Goal: Transaction & Acquisition: Subscribe to service/newsletter

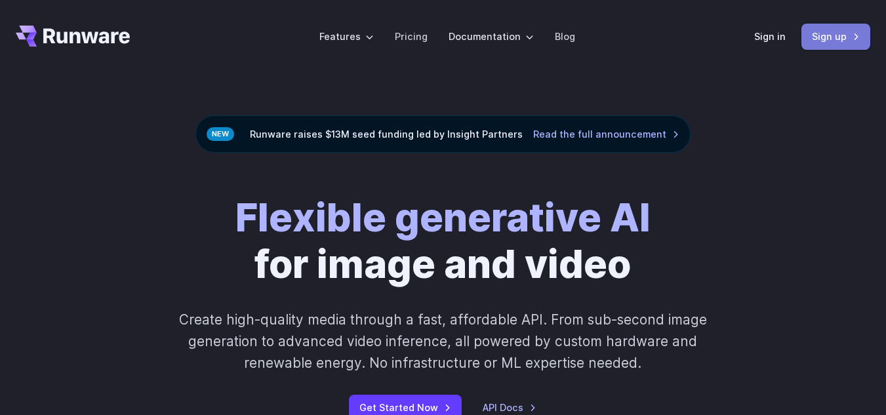
click at [863, 39] on link "Sign up" at bounding box center [836, 37] width 69 height 26
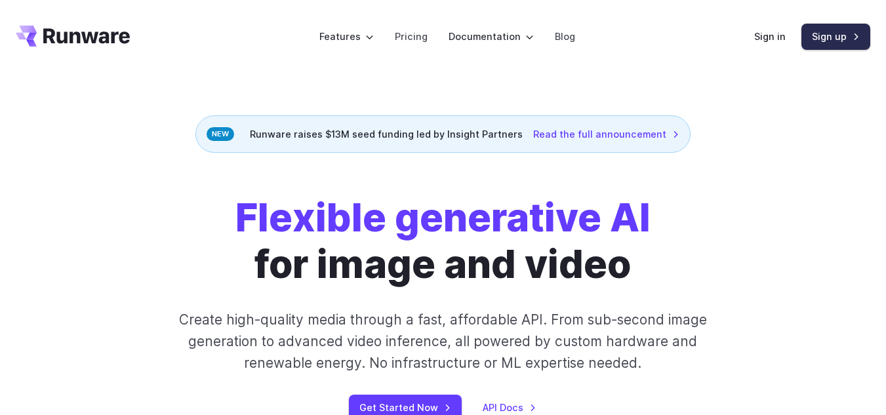
click at [862, 35] on link "Sign up" at bounding box center [836, 37] width 69 height 26
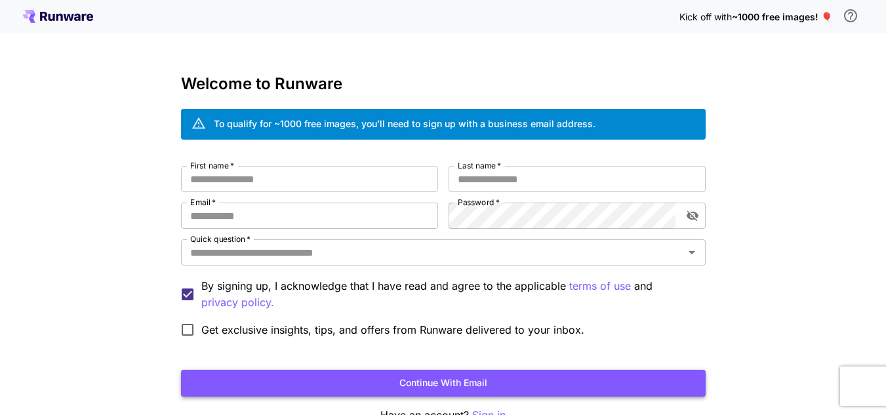
click at [487, 381] on button "Continue with email" at bounding box center [443, 383] width 525 height 27
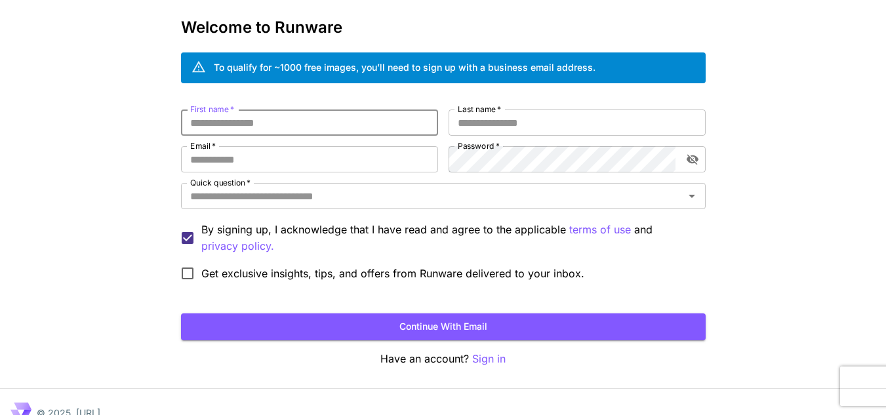
scroll to position [79, 0]
